Goal: Transaction & Acquisition: Purchase product/service

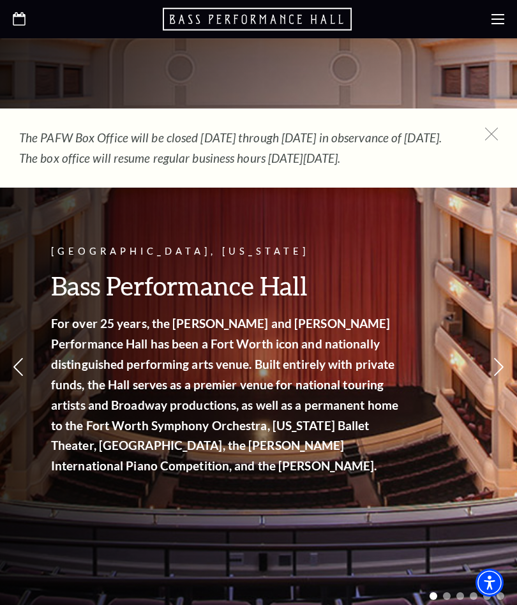
click at [496, 136] on icon at bounding box center [491, 134] width 13 height 13
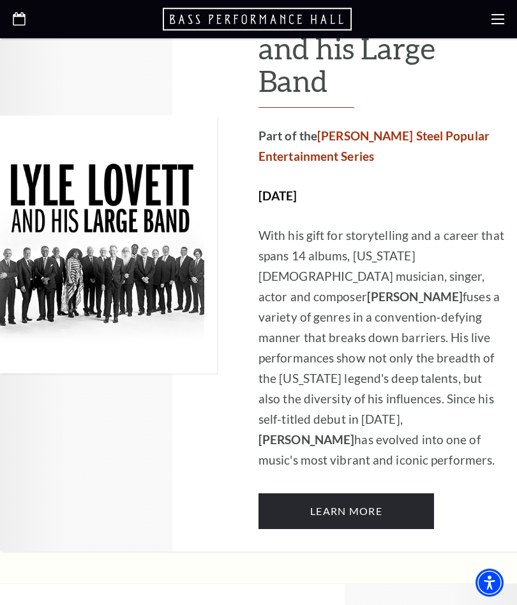
scroll to position [2000, 0]
click at [503, 15] on use at bounding box center [497, 19] width 13 height 10
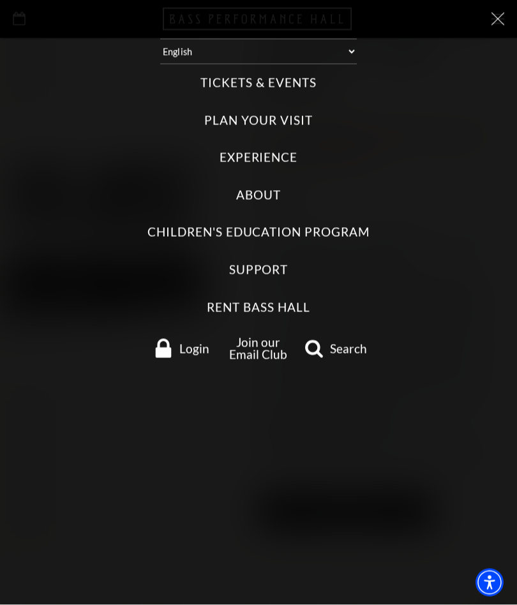
scroll to position [2000, 0]
click at [264, 80] on label "Tickets & Events" at bounding box center [257, 83] width 115 height 17
click at [0, 0] on Events "Tickets & Events" at bounding box center [0, 0] width 0 height 0
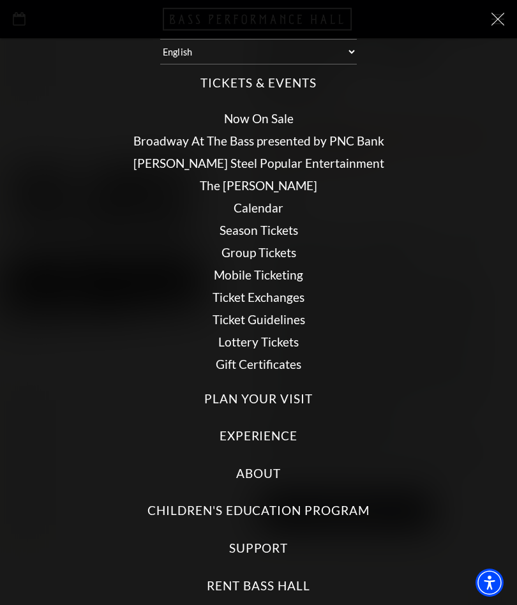
click at [272, 135] on link "Broadway At The Bass presented by PNC Bank" at bounding box center [258, 140] width 251 height 15
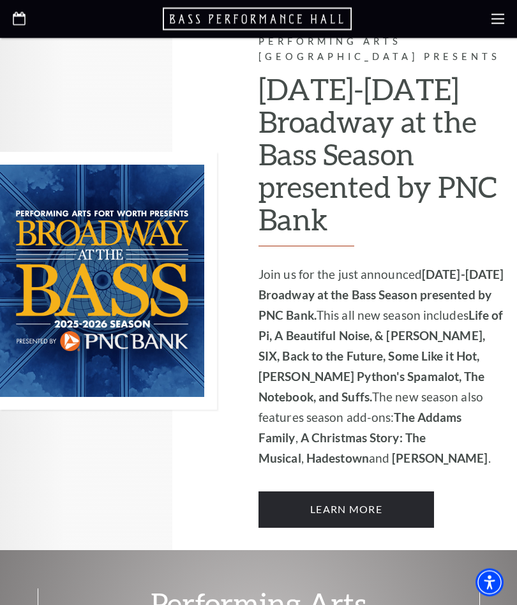
scroll to position [708, 0]
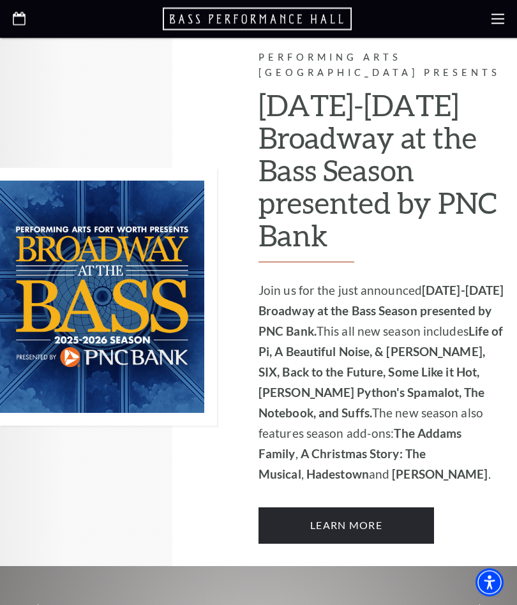
click at [353, 508] on link "Learn More" at bounding box center [345, 526] width 175 height 36
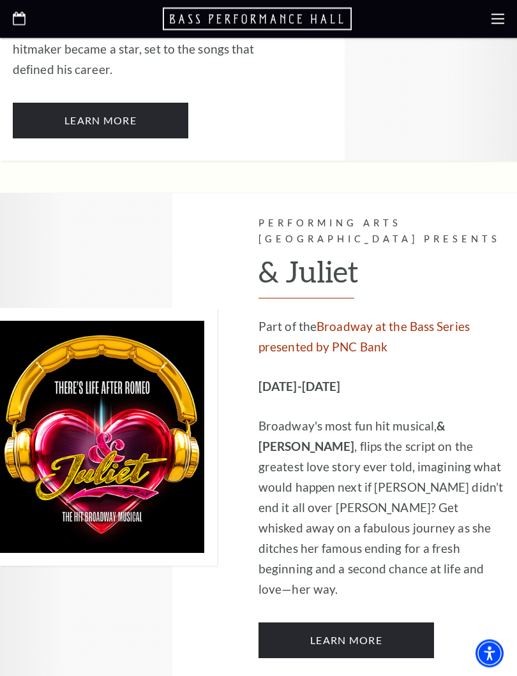
scroll to position [3384, 0]
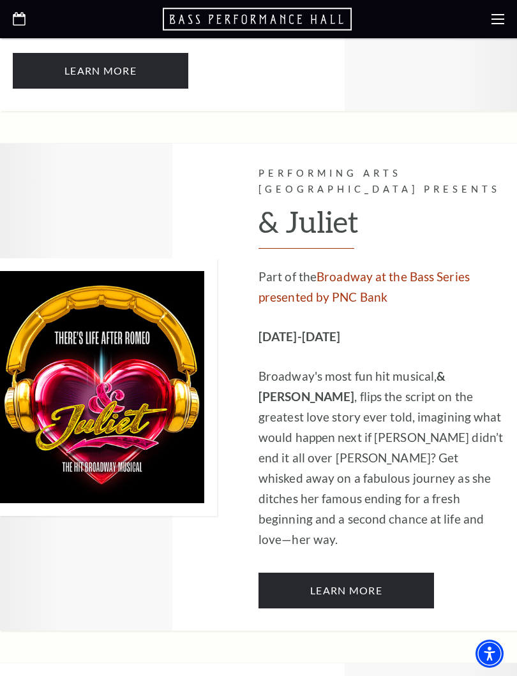
click at [361, 573] on link "Learn More" at bounding box center [345, 591] width 175 height 36
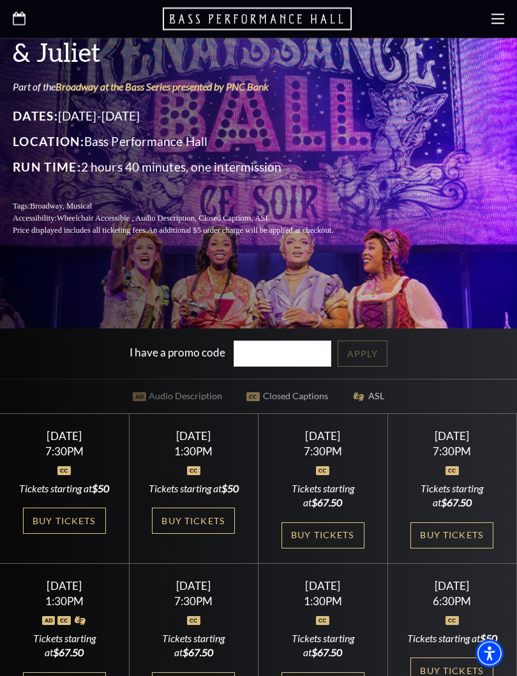
scroll to position [286, 0]
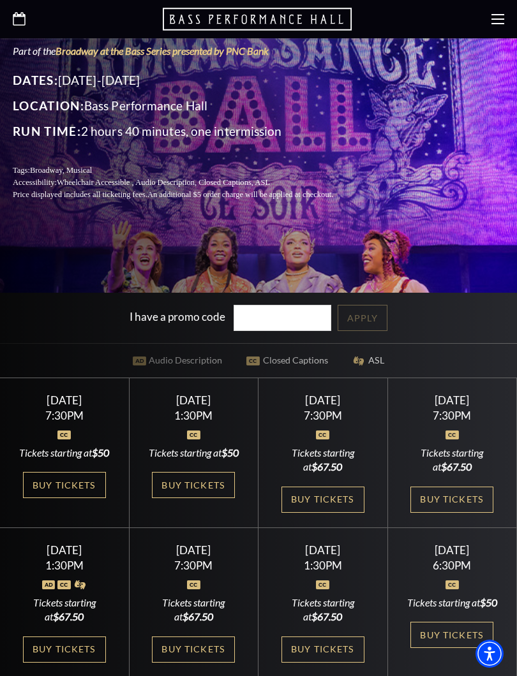
click at [334, 504] on link "Buy Tickets" at bounding box center [322, 500] width 83 height 26
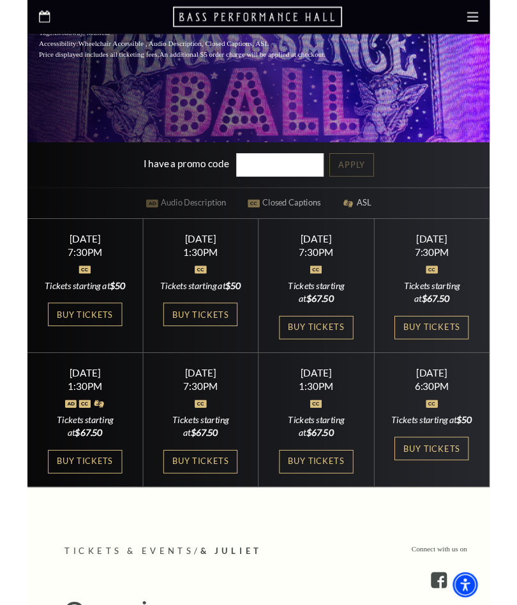
scroll to position [419, 0]
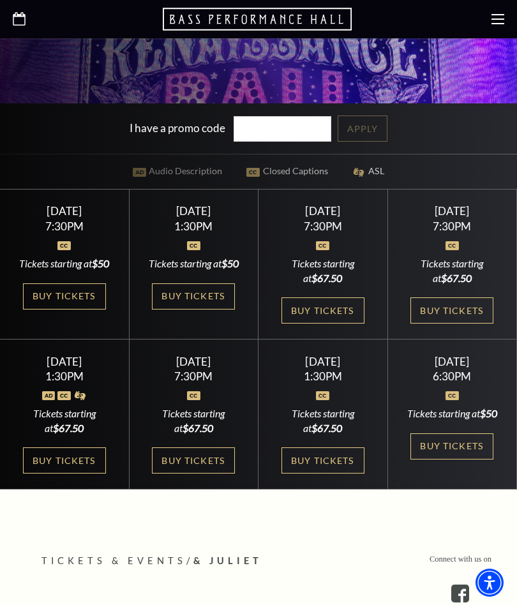
click at [332, 473] on link "Buy Tickets" at bounding box center [322, 460] width 83 height 26
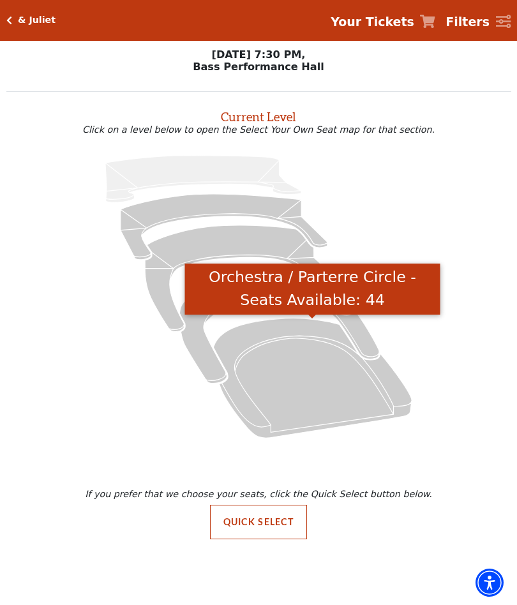
click at [318, 384] on icon "Orchestra / Parterre Circle - Seats Available: 44" at bounding box center [312, 377] width 198 height 119
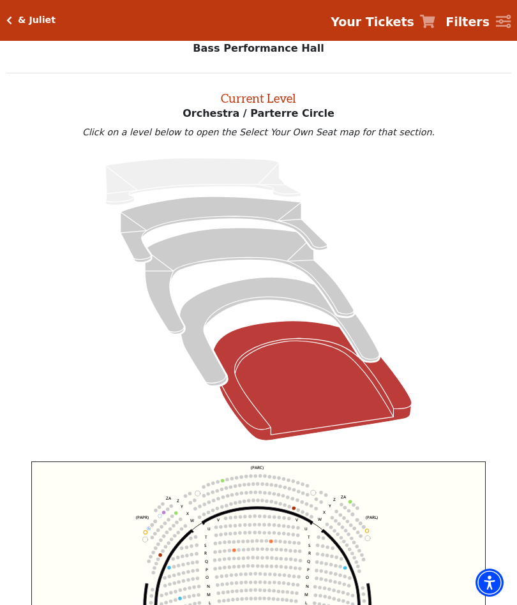
scroll to position [48, 0]
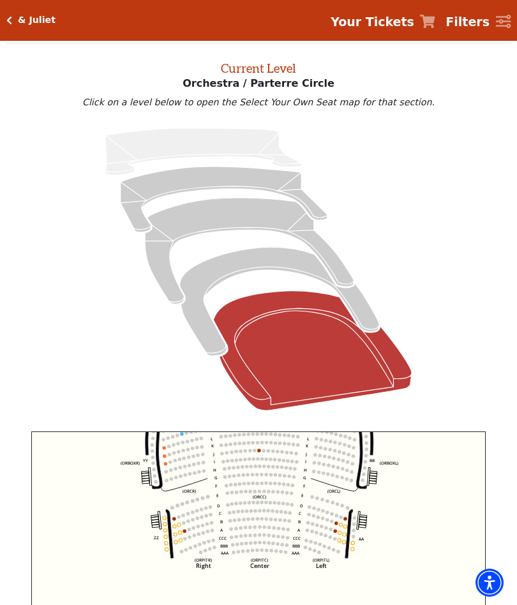
click at [256, 269] on icon "Box Tier - Seats Available: 23" at bounding box center [279, 301] width 200 height 108
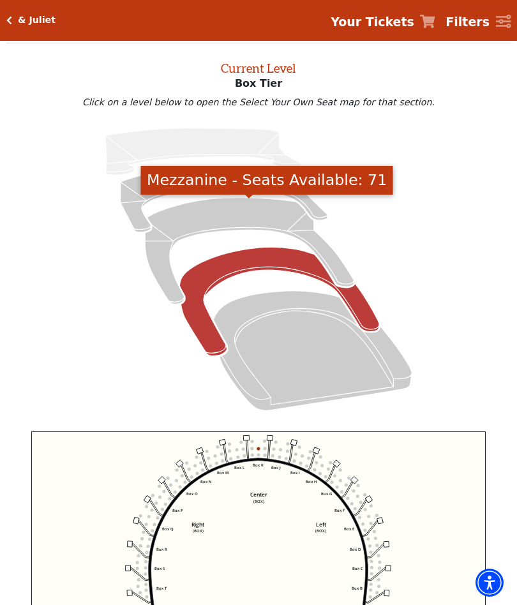
click at [232, 215] on icon "Mezzanine - Seats Available: 71" at bounding box center [249, 251] width 209 height 106
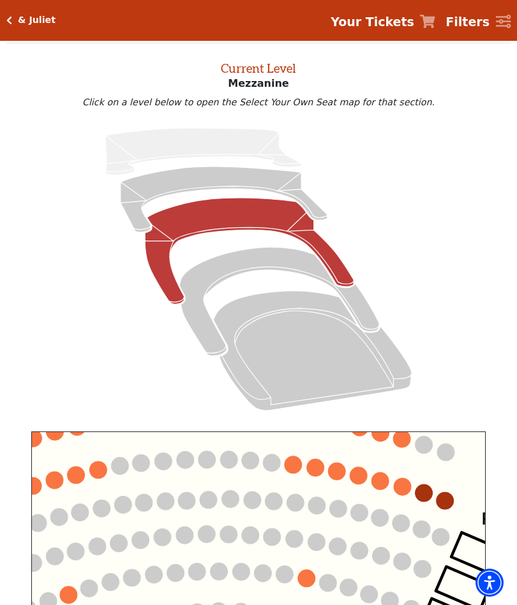
click at [297, 463] on circle at bounding box center [293, 464] width 17 height 17
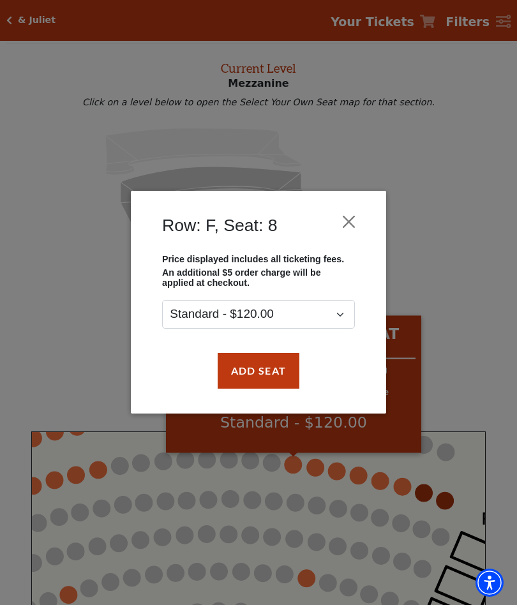
click at [353, 228] on button "Close" at bounding box center [349, 222] width 24 height 24
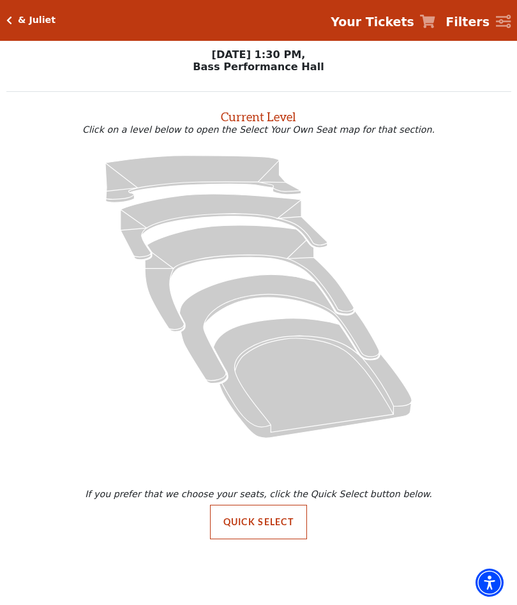
click at [327, 482] on div "If you prefer that we choose your seats, click the Quick Select button below. Q…" at bounding box center [258, 504] width 517 height 93
click at [290, 330] on icon "Orchestra / Parterre Circle - Seats Available: 32" at bounding box center [312, 377] width 198 height 119
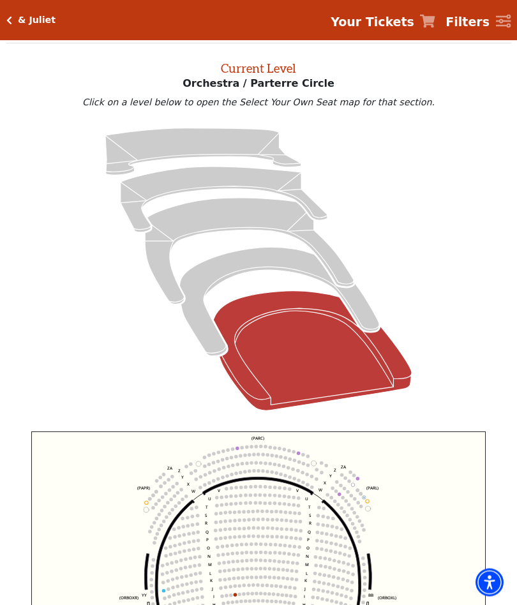
scroll to position [48, 0]
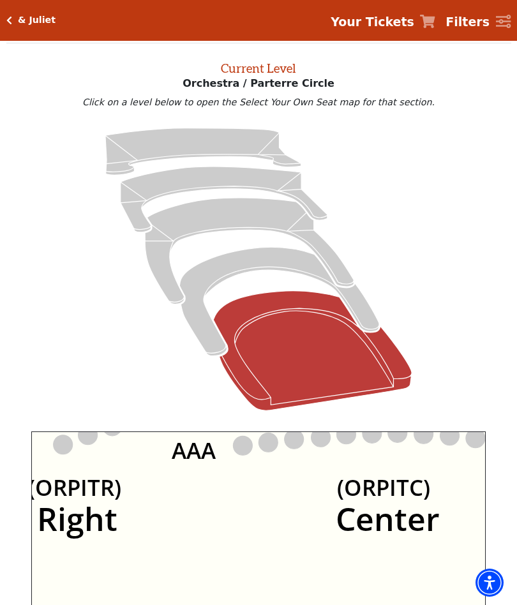
click at [226, 517] on icon "Left (ORPITL) Right (ORPITR) Center (ORPITC) ZZ AA YY BB ZA ZA (ORCL) (ORCR) (O…" at bounding box center [258, 569] width 454 height 277
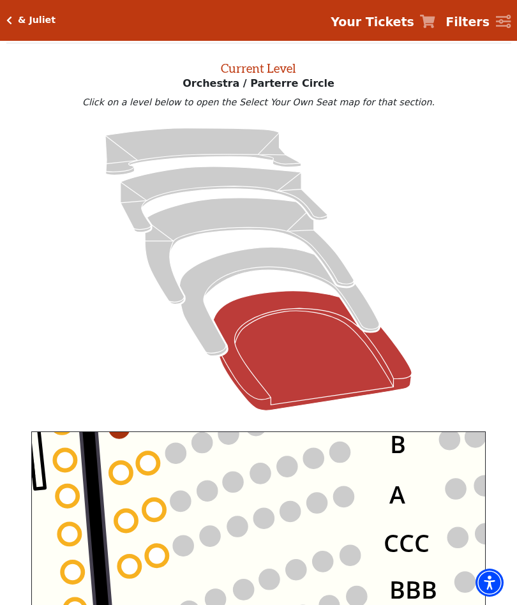
click at [152, 460] on circle at bounding box center [148, 463] width 20 height 20
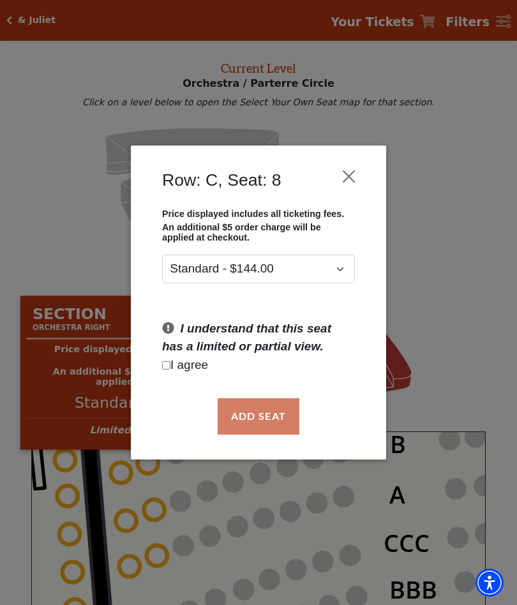
click at [353, 172] on button "Close" at bounding box center [349, 177] width 24 height 24
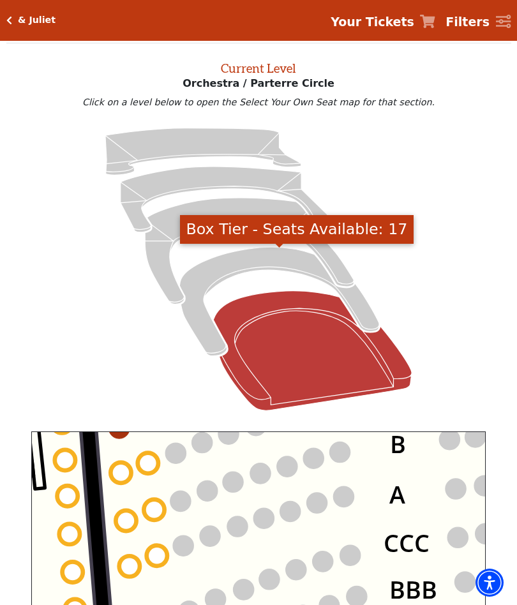
click at [267, 265] on icon "Box Tier - Seats Available: 17" at bounding box center [279, 301] width 200 height 108
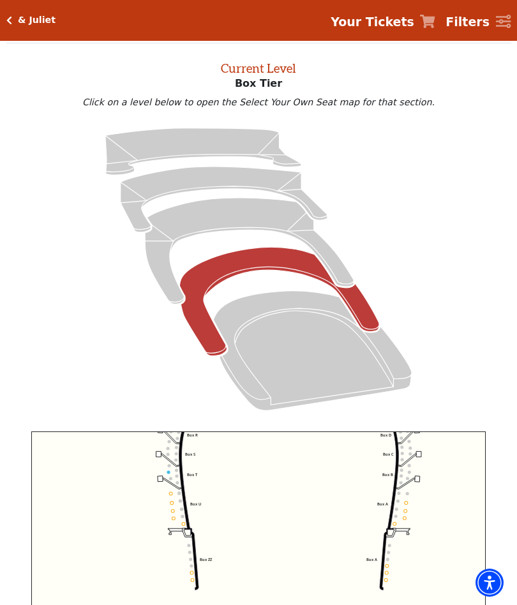
click at [229, 219] on icon "Mezzanine - Seats Available: 48" at bounding box center [249, 251] width 209 height 106
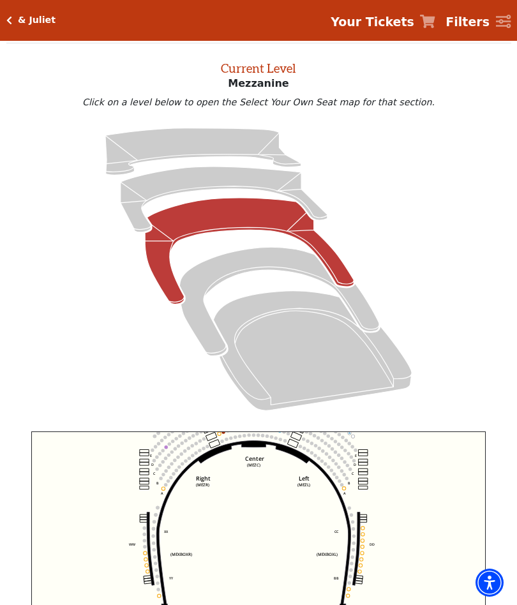
click at [24, 13] on div "& Juliet Your Tickets Filters" at bounding box center [258, 20] width 517 height 41
click at [11, 19] on icon "Click here to go back to filters" at bounding box center [9, 20] width 6 height 9
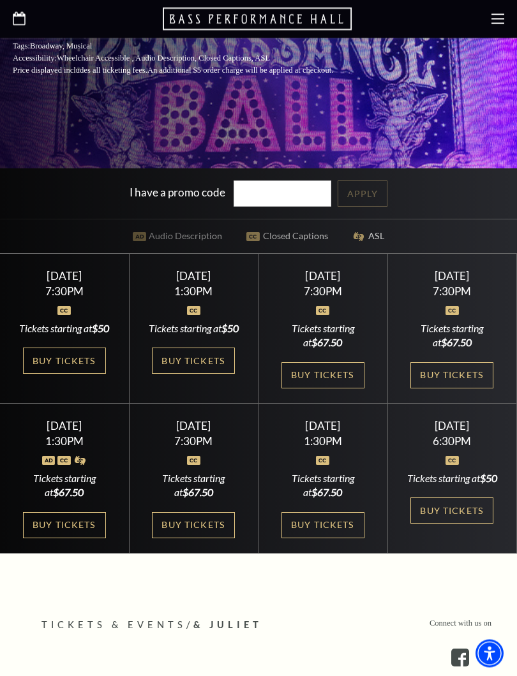
scroll to position [417, 0]
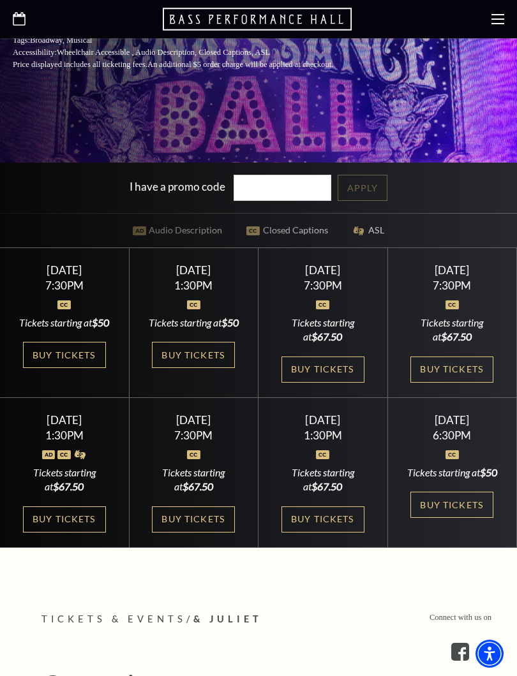
click at [453, 518] on link "Buy Tickets" at bounding box center [451, 505] width 83 height 26
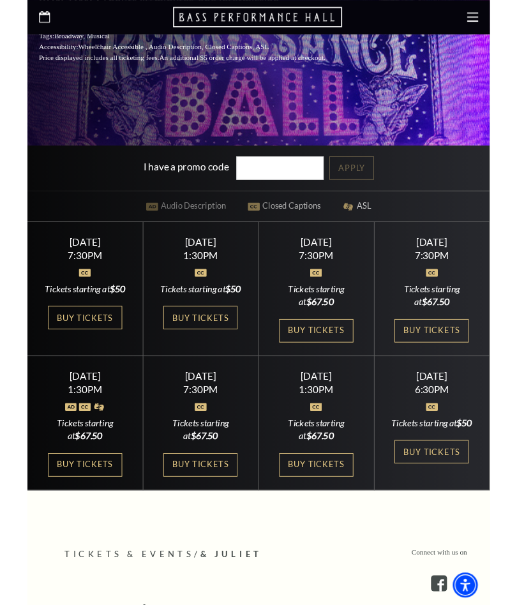
scroll to position [452, 0]
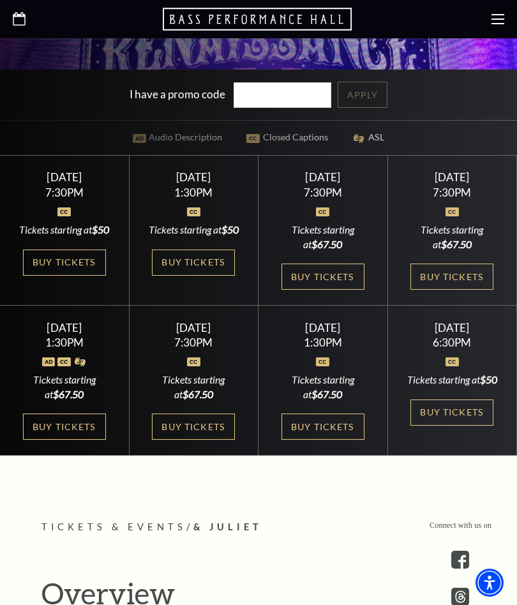
click at [71, 440] on link "Buy Tickets" at bounding box center [64, 426] width 83 height 26
click at [78, 274] on link "Buy Tickets" at bounding box center [64, 262] width 83 height 26
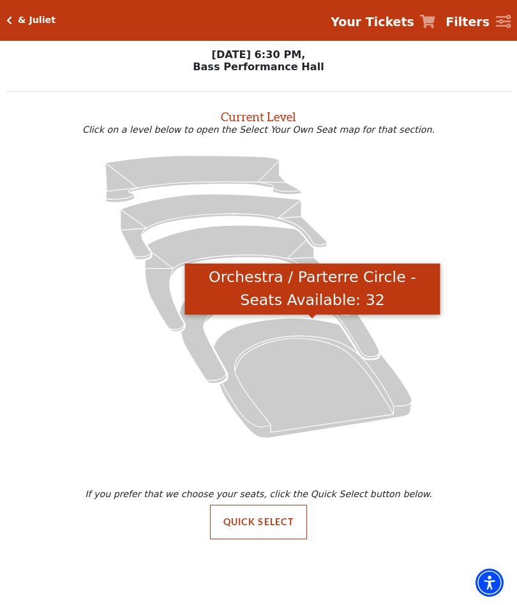
click at [338, 390] on icon "Orchestra / Parterre Circle - Seats Available: 32" at bounding box center [312, 377] width 198 height 119
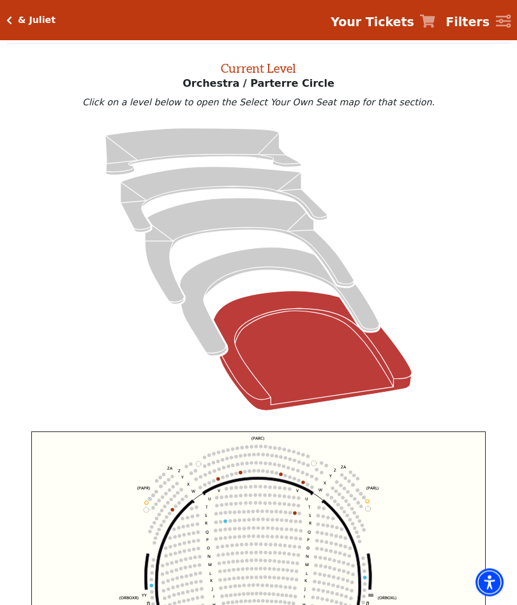
scroll to position [48, 0]
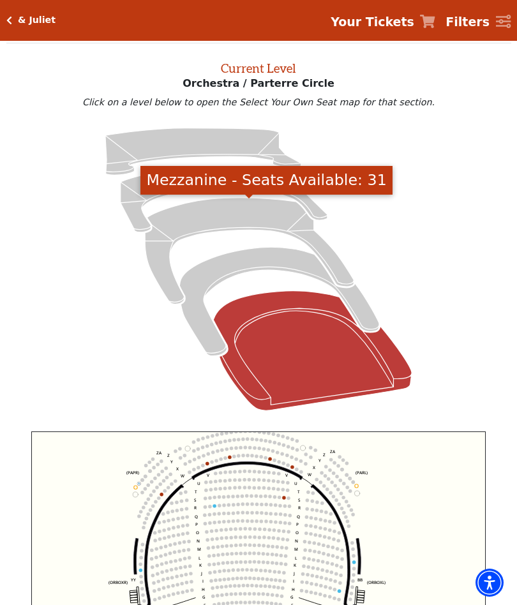
click at [234, 221] on icon "Mezzanine - Seats Available: 31" at bounding box center [249, 251] width 209 height 106
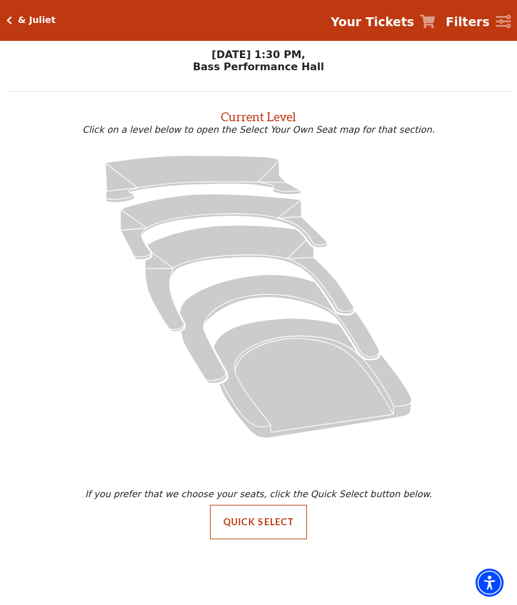
click at [323, 386] on icon "Orchestra / Parterre Circle - Seats Available: 27" at bounding box center [312, 377] width 198 height 119
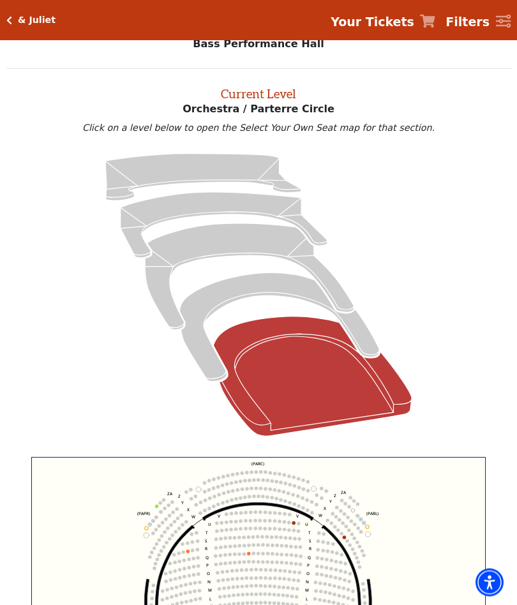
scroll to position [48, 0]
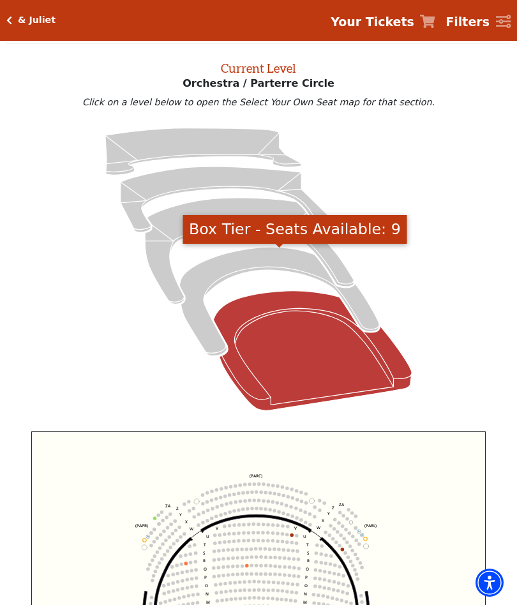
click at [256, 267] on icon "Box Tier - Seats Available: 9" at bounding box center [279, 301] width 200 height 108
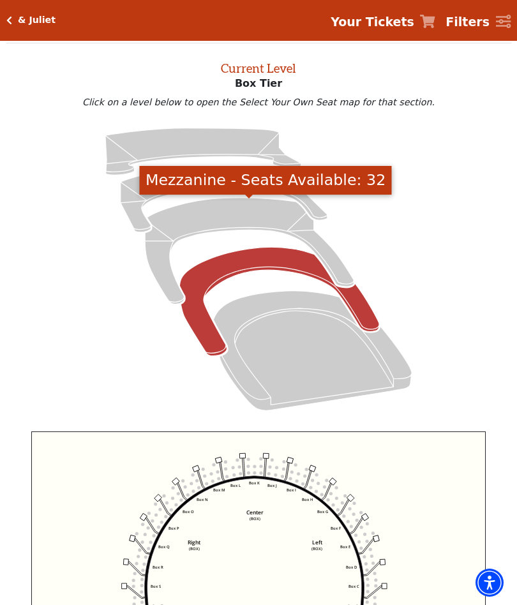
click at [245, 214] on icon "Mezzanine - Seats Available: 32" at bounding box center [249, 251] width 209 height 106
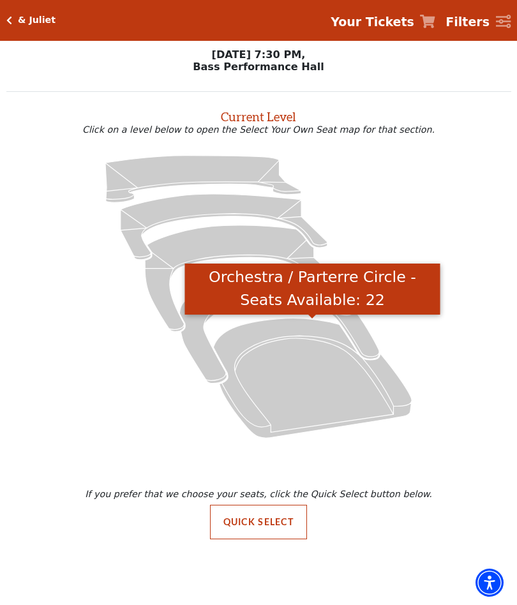
click at [317, 394] on icon "Orchestra / Parterre Circle - Seats Available: 22" at bounding box center [312, 377] width 198 height 119
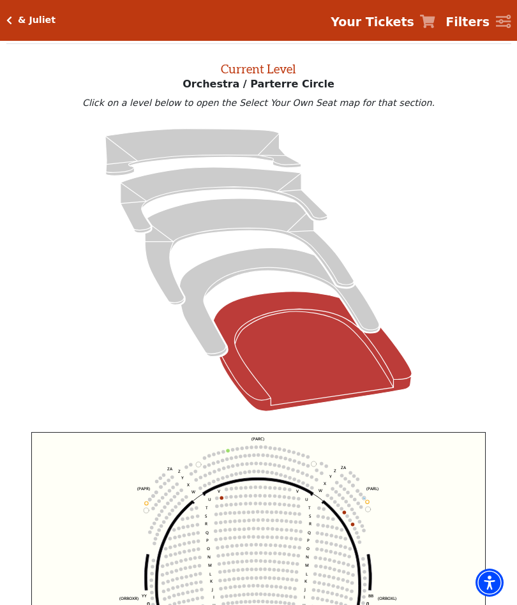
scroll to position [48, 0]
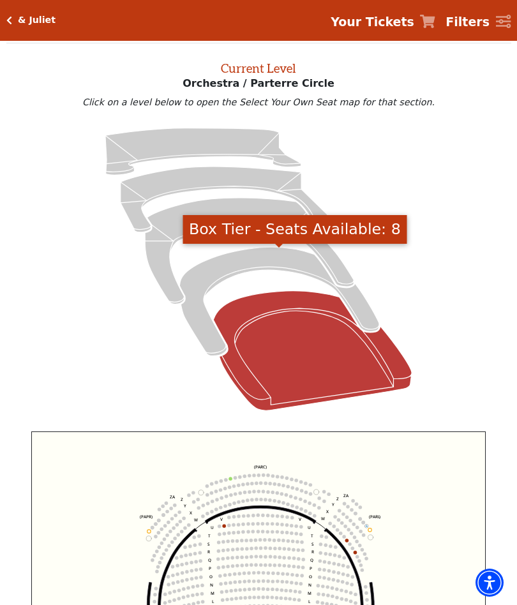
click at [264, 266] on icon "Box Tier - Seats Available: 8" at bounding box center [279, 301] width 200 height 108
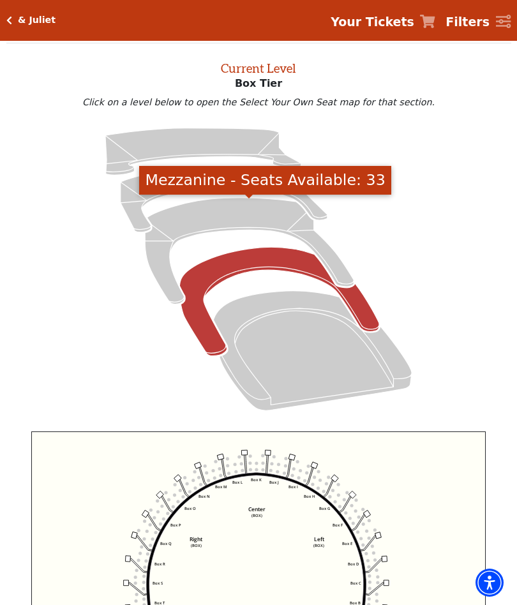
click at [231, 218] on icon "Mezzanine - Seats Available: 33" at bounding box center [249, 251] width 209 height 106
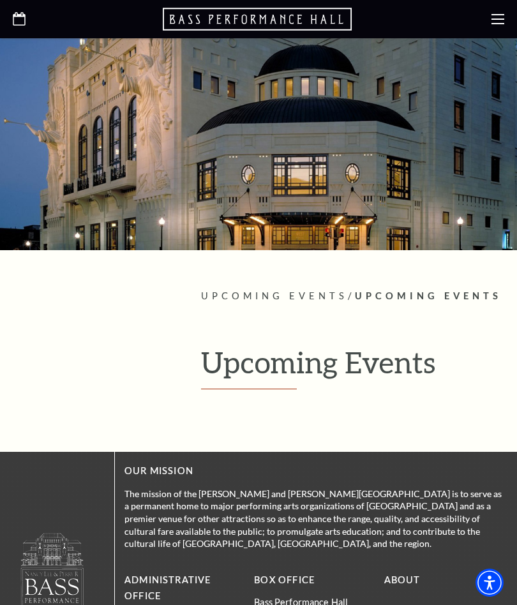
click at [499, 18] on icon at bounding box center [497, 19] width 13 height 13
